Goal: Task Accomplishment & Management: Manage account settings

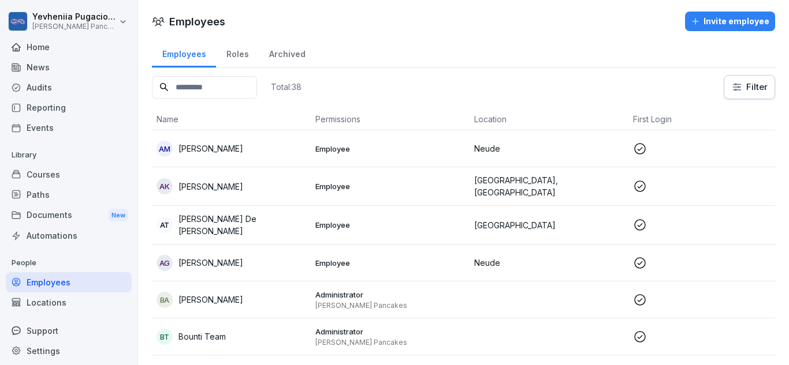
click at [48, 286] on div "Employees" at bounding box center [69, 282] width 126 height 20
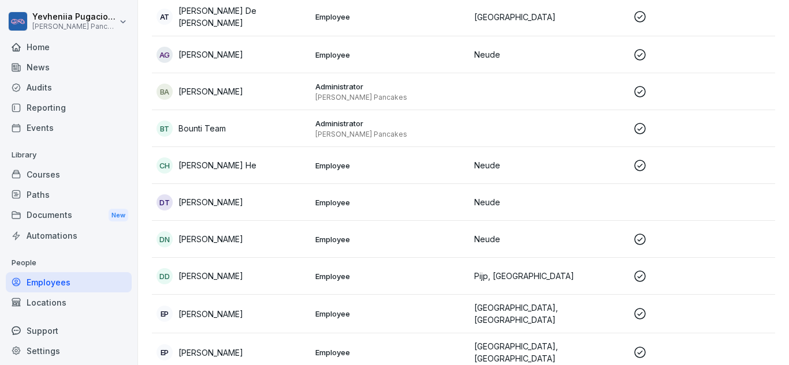
scroll to position [211, 0]
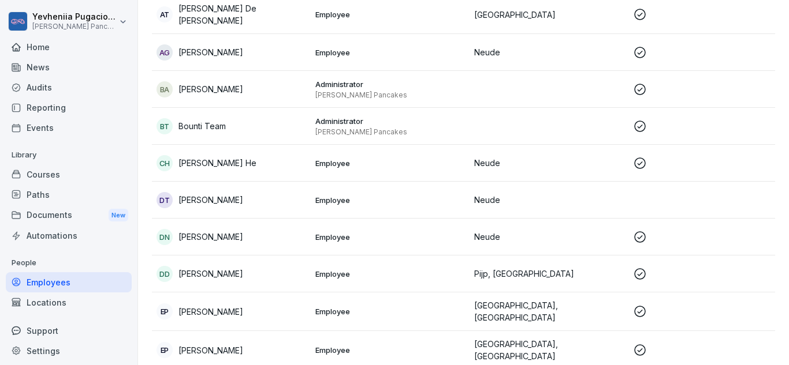
click at [241, 194] on p "[PERSON_NAME]" at bounding box center [210, 200] width 65 height 12
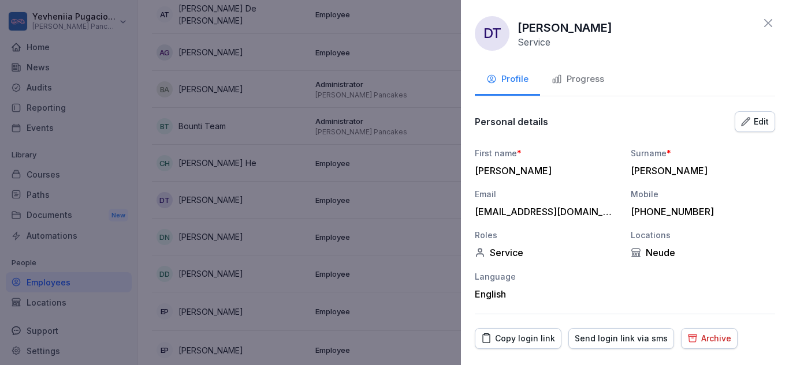
scroll to position [29, 0]
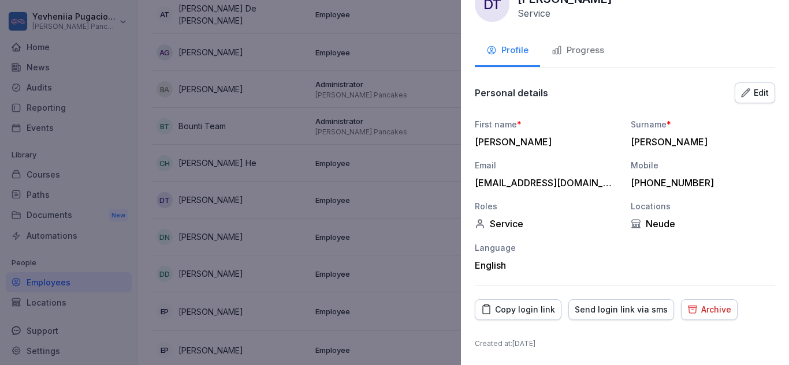
click at [581, 55] on div "Progress" at bounding box center [577, 50] width 53 height 13
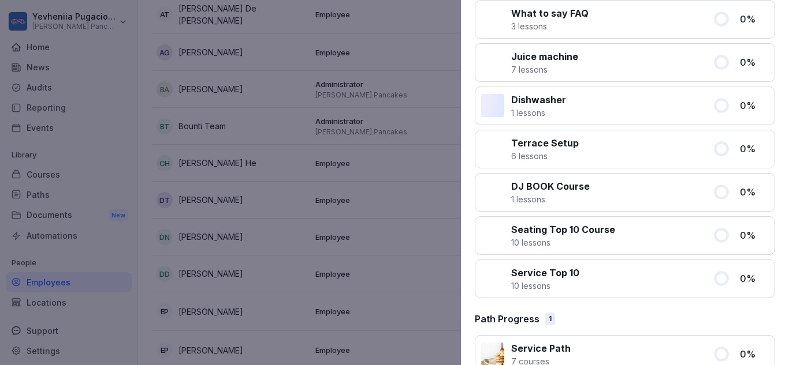
scroll to position [0, 0]
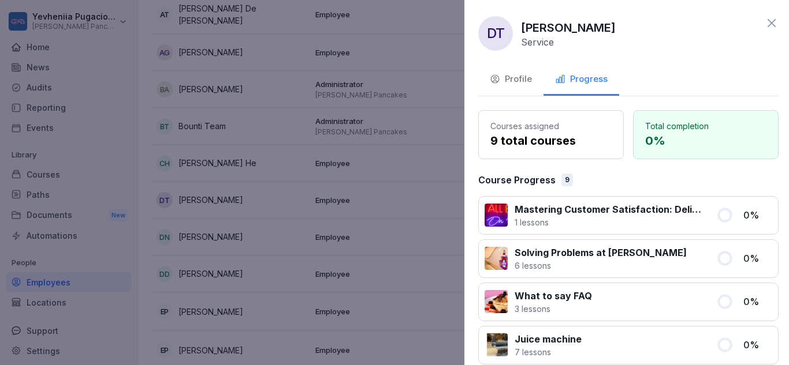
click at [365, 83] on div at bounding box center [394, 182] width 789 height 365
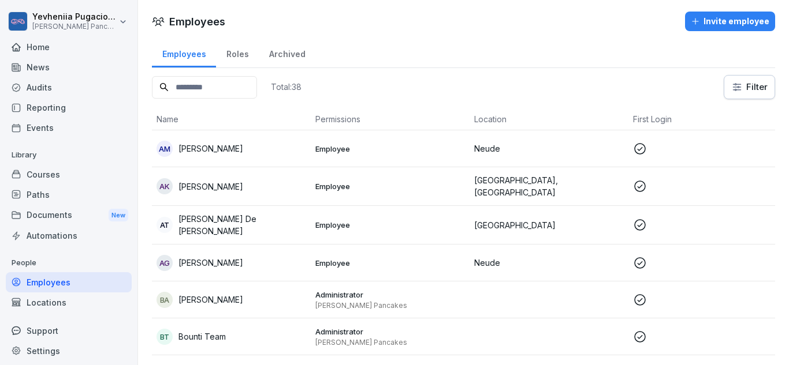
click at [220, 214] on div "AT [PERSON_NAME] De [PERSON_NAME]" at bounding box center [231, 225] width 150 height 24
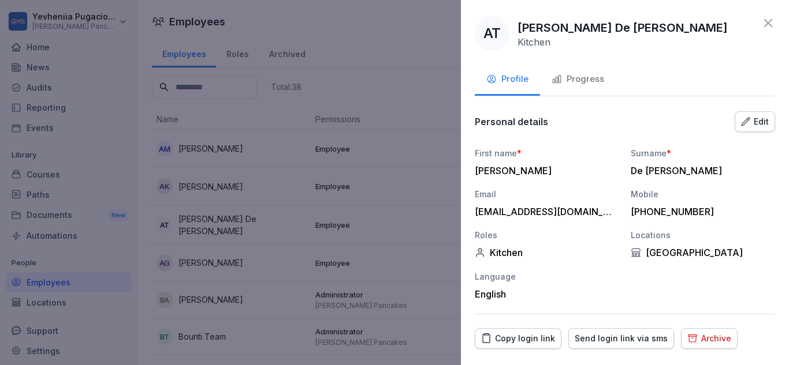
click at [570, 88] on button "Progress" at bounding box center [578, 80] width 76 height 31
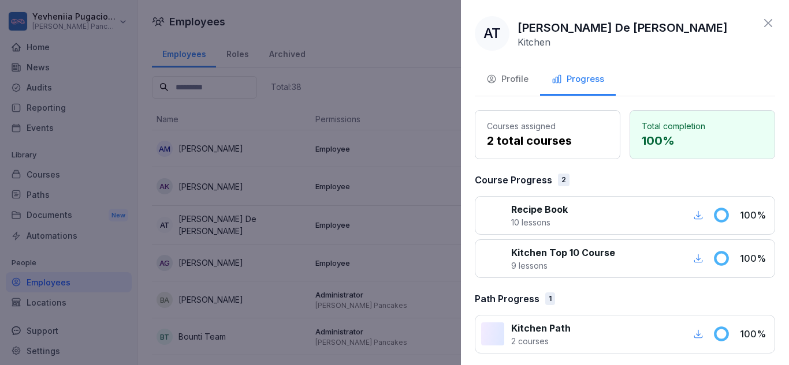
scroll to position [5, 0]
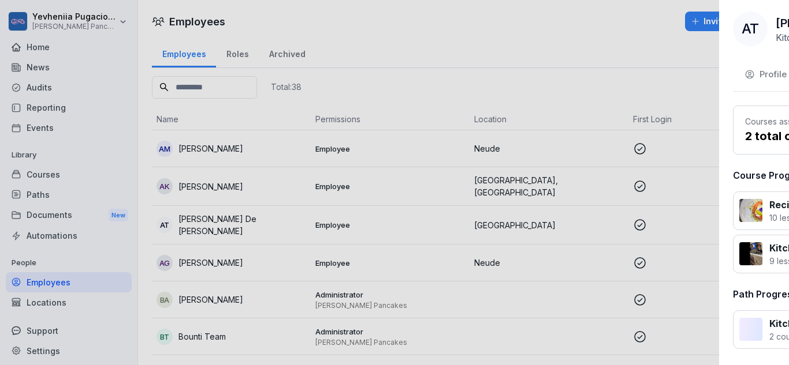
click at [379, 205] on div at bounding box center [394, 182] width 789 height 365
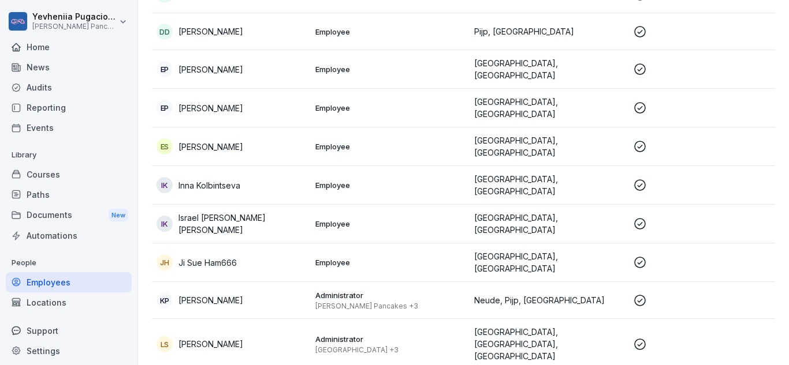
scroll to position [454, 0]
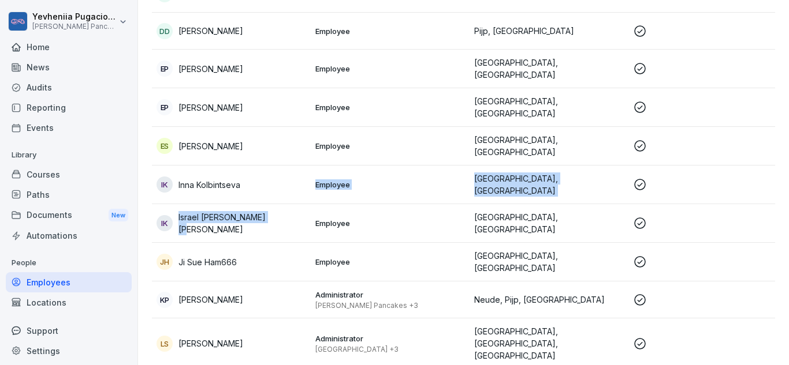
drag, startPoint x: 269, startPoint y: 186, endPoint x: 268, endPoint y: 202, distance: 15.6
click at [268, 204] on td "IK Israel [PERSON_NAME] [PERSON_NAME]" at bounding box center [231, 223] width 159 height 39
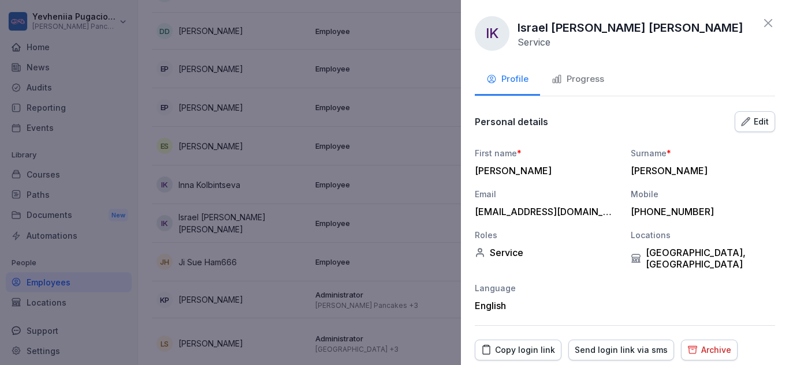
click at [589, 68] on button "Progress" at bounding box center [578, 80] width 76 height 31
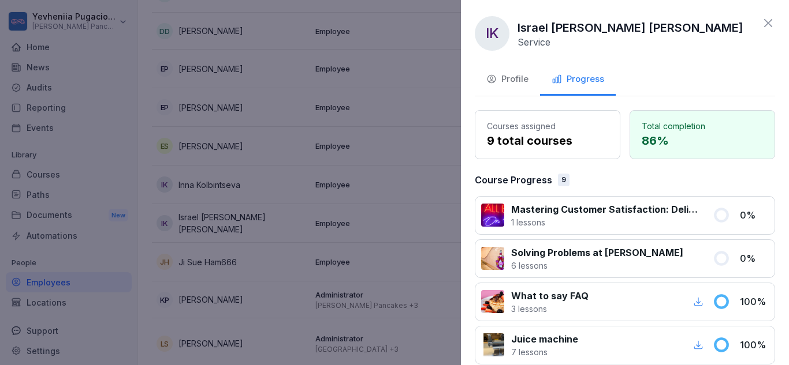
click at [589, 68] on button "Progress" at bounding box center [578, 80] width 76 height 31
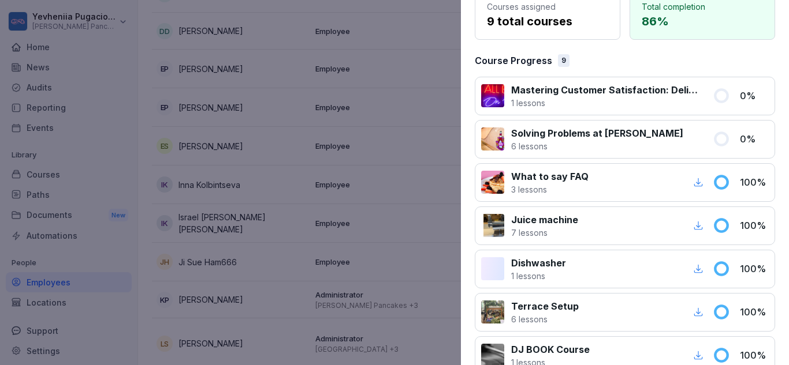
scroll to position [120, 0]
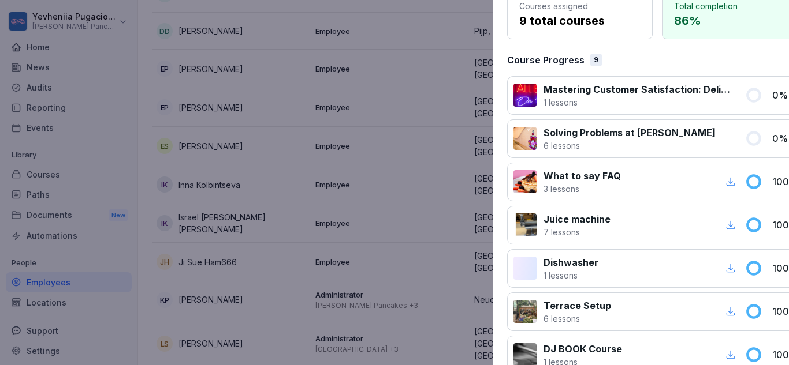
click at [408, 209] on div at bounding box center [394, 182] width 789 height 365
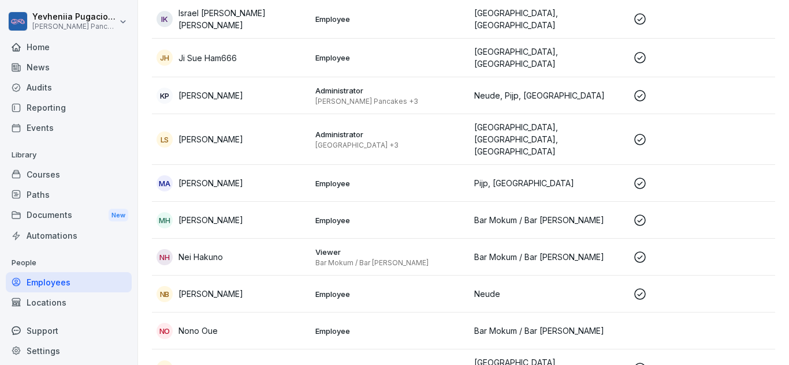
scroll to position [756, 0]
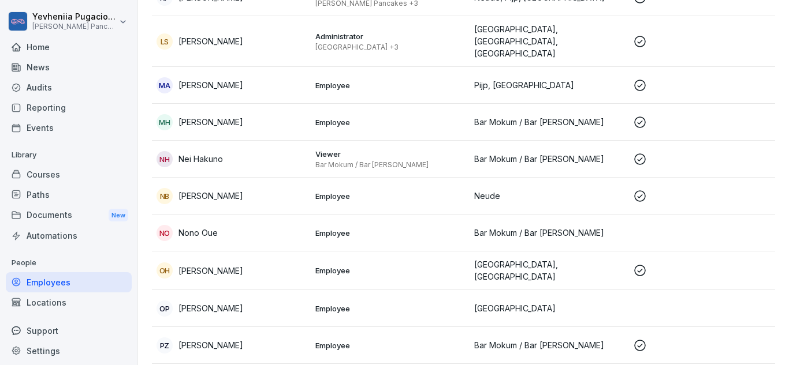
click at [262, 301] on div "OP [PERSON_NAME]" at bounding box center [231, 309] width 150 height 16
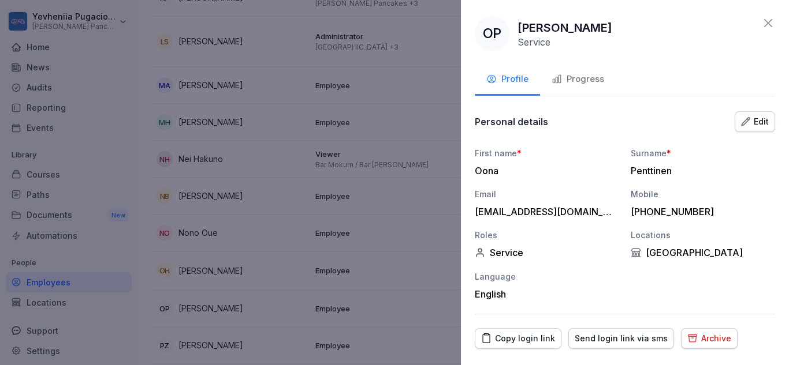
click at [570, 71] on button "Progress" at bounding box center [578, 80] width 76 height 31
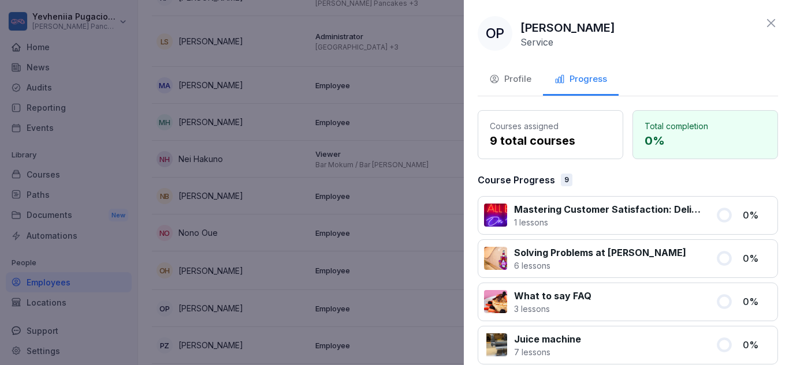
click at [272, 173] on div at bounding box center [394, 182] width 789 height 365
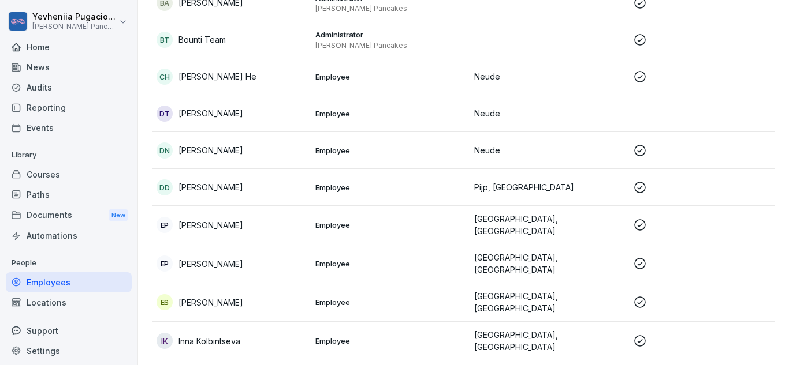
scroll to position [0, 0]
